Goal: Check status

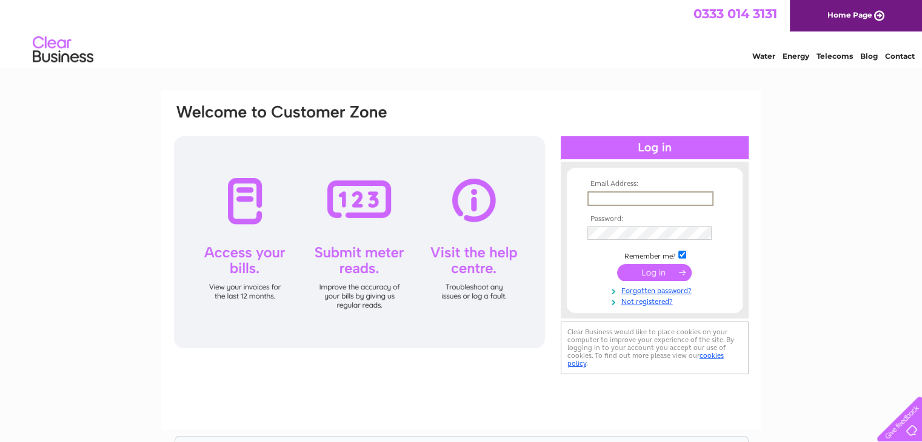
click at [604, 193] on input "text" at bounding box center [650, 199] width 126 height 15
type input "jack@xpproperty.co.uk"
click at [662, 276] on input "submit" at bounding box center [654, 271] width 75 height 17
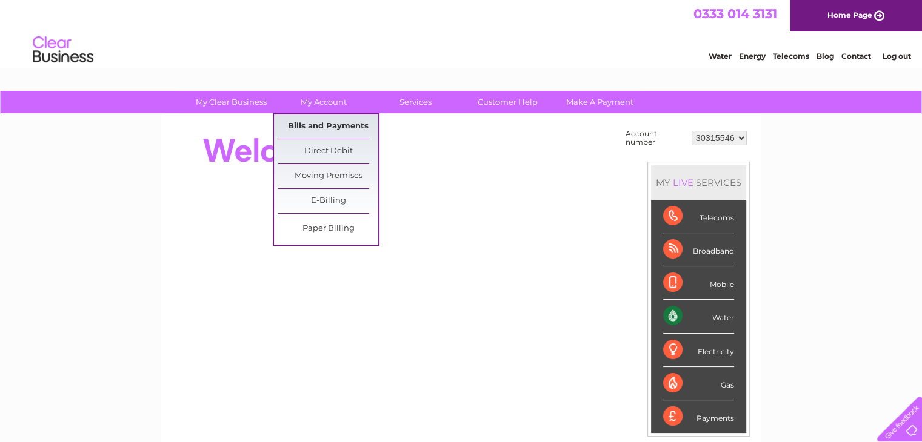
click at [318, 119] on link "Bills and Payments" at bounding box center [328, 127] width 100 height 24
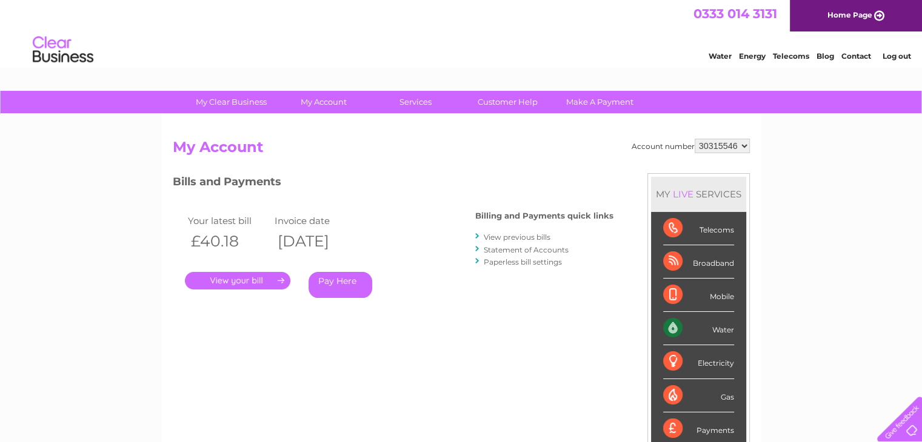
click at [516, 248] on link "Statement of Accounts" at bounding box center [526, 249] width 85 height 9
